Goal: Check status: Check status

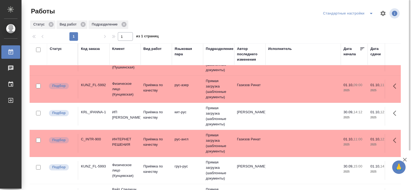
scroll to position [80, 0]
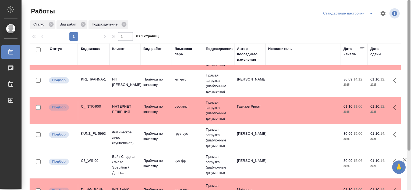
scroll to position [49, 0]
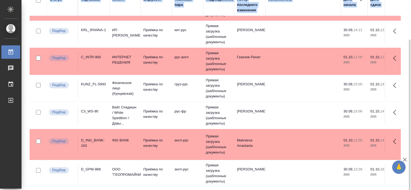
click at [410, 134] on html "🙏 .cls-1 fill:#fff; AWATERA [PERSON_NAME] Работы 0 Чаты График Выйти Работы Ста…" at bounding box center [205, 95] width 411 height 190
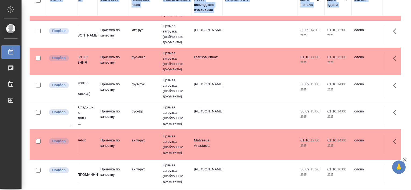
scroll to position [80, 0]
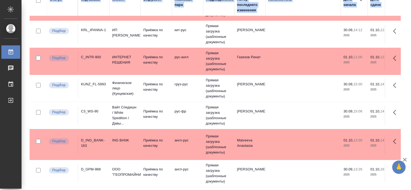
click at [91, 82] on div "KUNZ_FL-5993" at bounding box center [94, 84] width 26 height 5
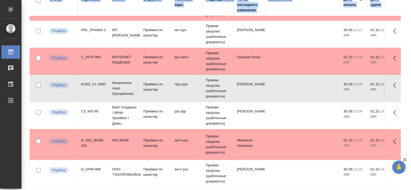
click at [91, 82] on div "KUNZ_FL-5993" at bounding box center [94, 84] width 26 height 5
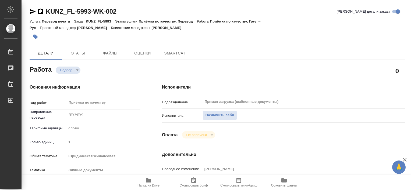
type textarea "x"
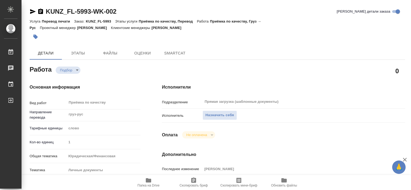
type textarea "x"
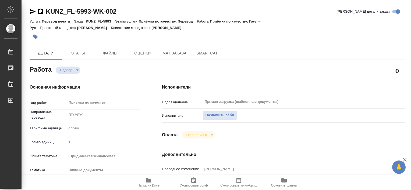
type textarea "x"
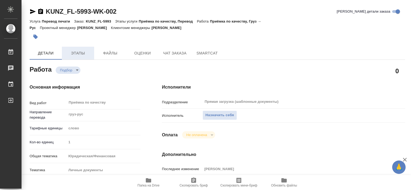
type textarea "x"
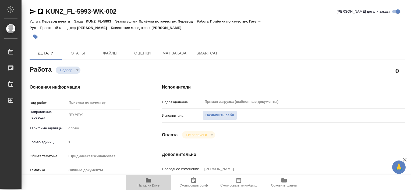
click at [144, 183] on span "Папка на Drive" at bounding box center [148, 182] width 39 height 10
